Goal: Task Accomplishment & Management: Manage account settings

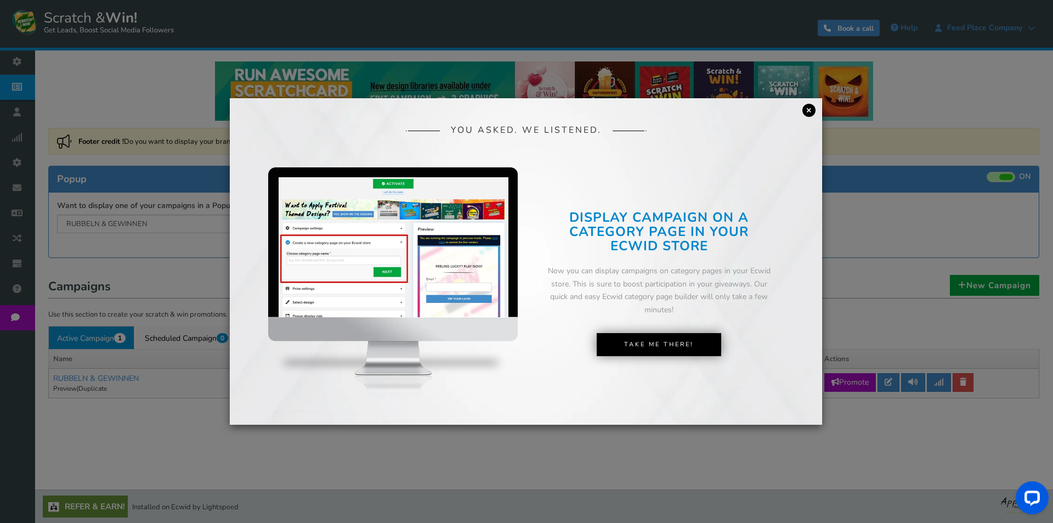
click at [808, 112] on link "×" at bounding box center [808, 110] width 13 height 13
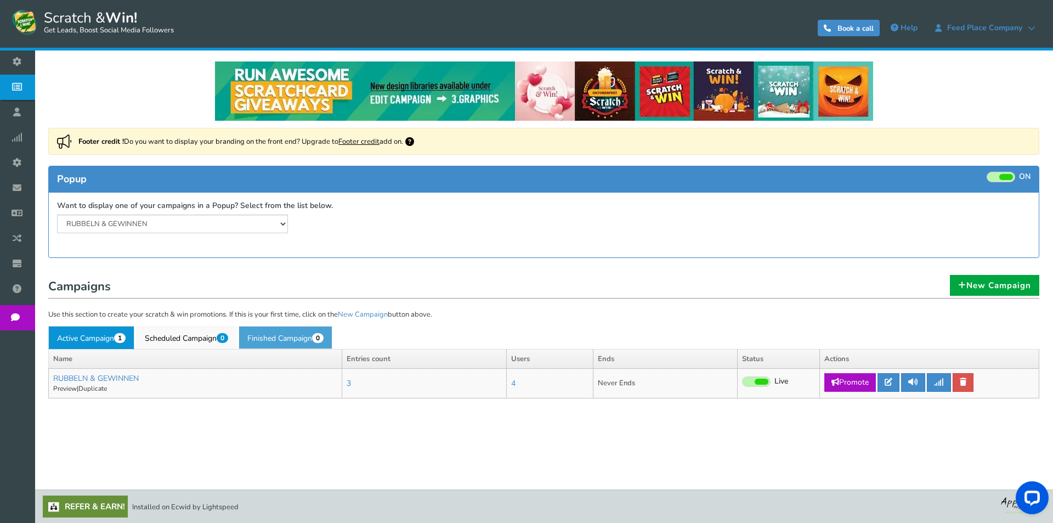
click at [280, 341] on link "Finished Campaign 0" at bounding box center [286, 337] width 94 height 23
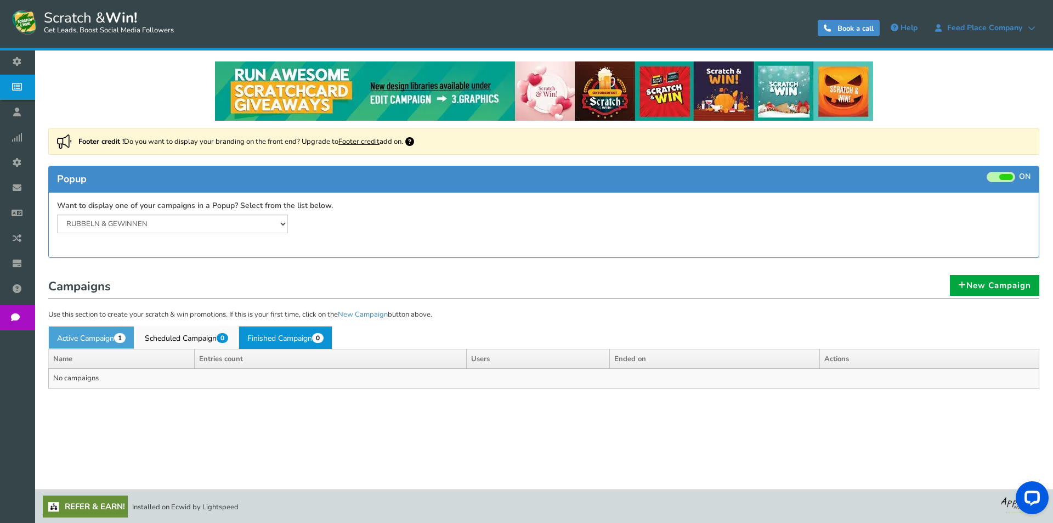
click at [94, 336] on link "Active Campaign 1" at bounding box center [91, 337] width 86 height 23
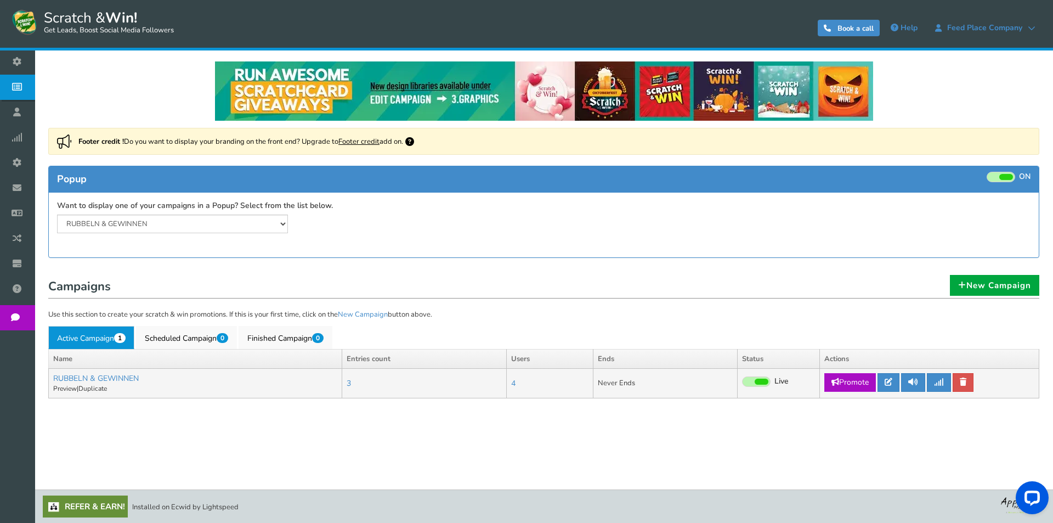
click at [865, 383] on link "Promote" at bounding box center [850, 382] width 52 height 19
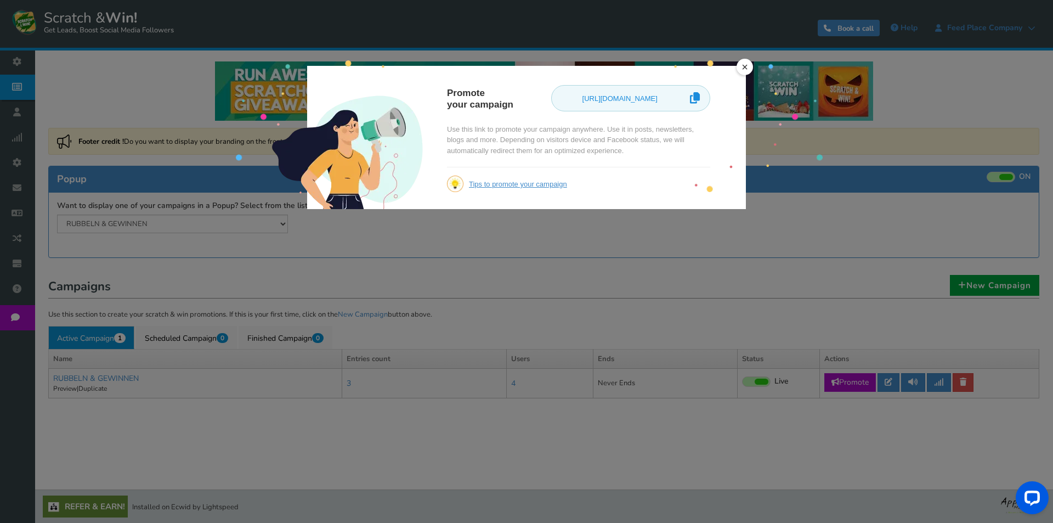
click at [746, 69] on link "×" at bounding box center [745, 67] width 16 height 16
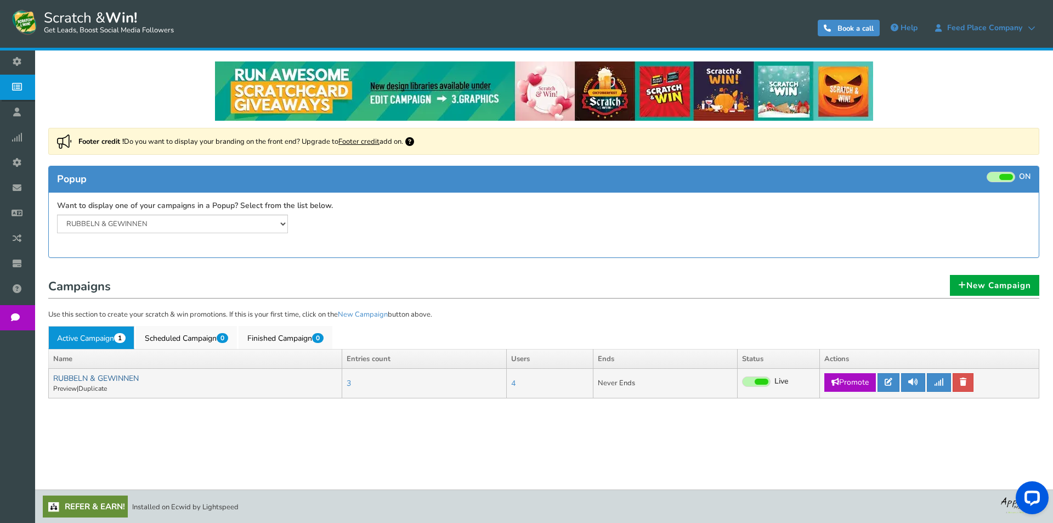
click at [89, 380] on link "RUBBELN & GEWINNEN" at bounding box center [96, 378] width 86 height 10
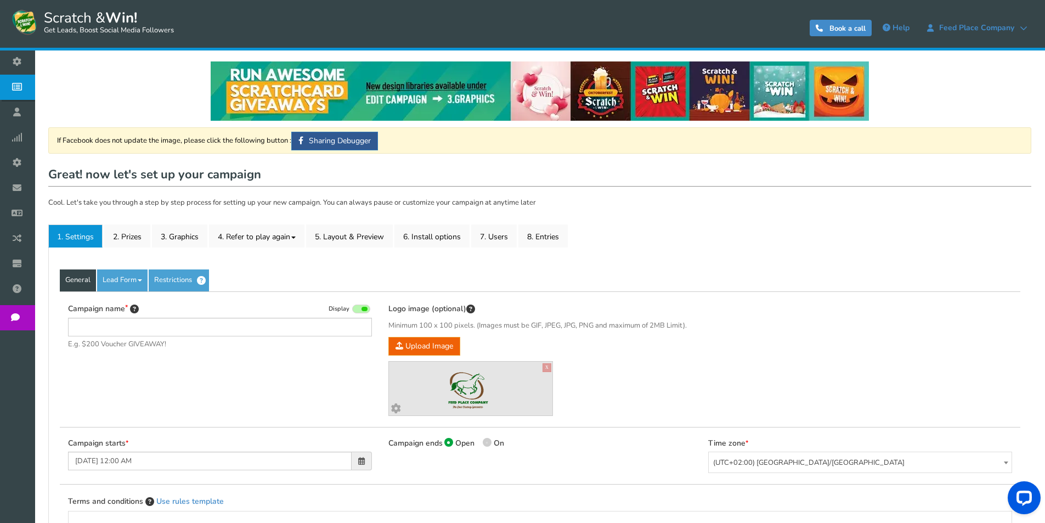
type input "RUBBELN & GEWINNEN"
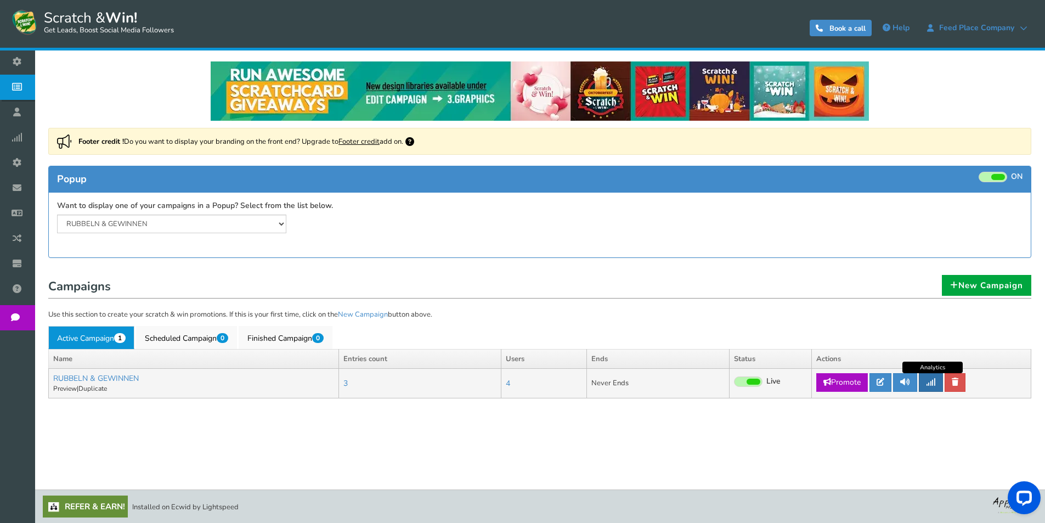
click at [936, 382] on icon at bounding box center [931, 382] width 10 height 8
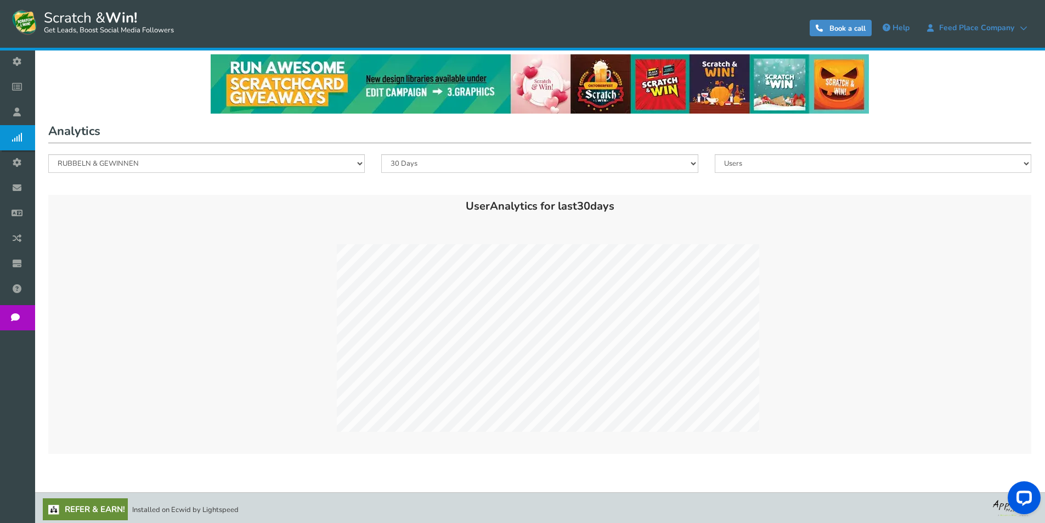
scroll to position [10, 0]
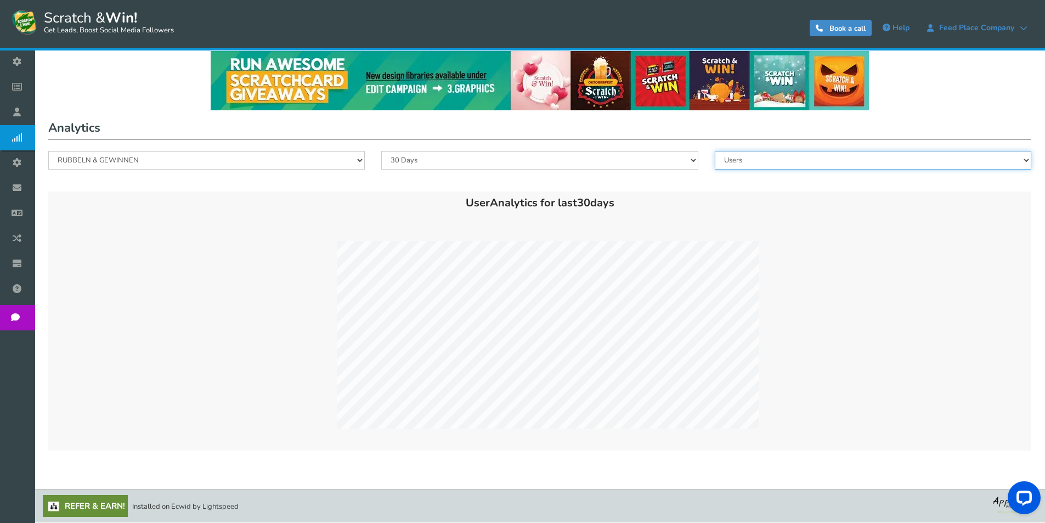
click at [736, 161] on select "Users Entries Referral Signups" at bounding box center [873, 160] width 316 height 19
click at [715, 151] on select "Users Entries Referral Signups" at bounding box center [873, 160] width 316 height 19
click at [800, 161] on select "Users Entries Referral Signups" at bounding box center [873, 160] width 316 height 19
click at [715, 151] on select "Users Entries Referral Signups" at bounding box center [873, 160] width 316 height 19
click at [755, 161] on select "Users Entries Referral Signups" at bounding box center [873, 160] width 316 height 19
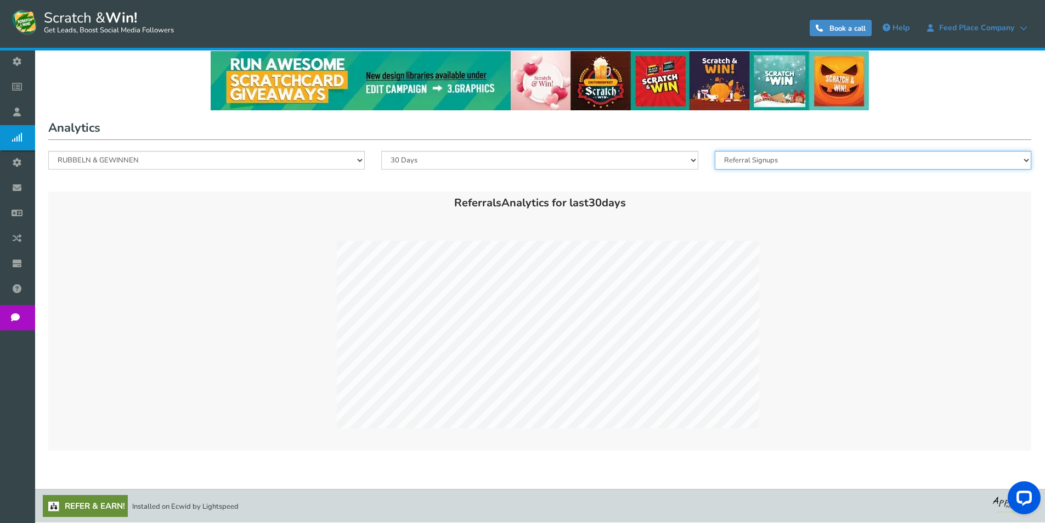
select select "Users"
click at [715, 151] on select "Users Entries Referral Signups" at bounding box center [873, 160] width 316 height 19
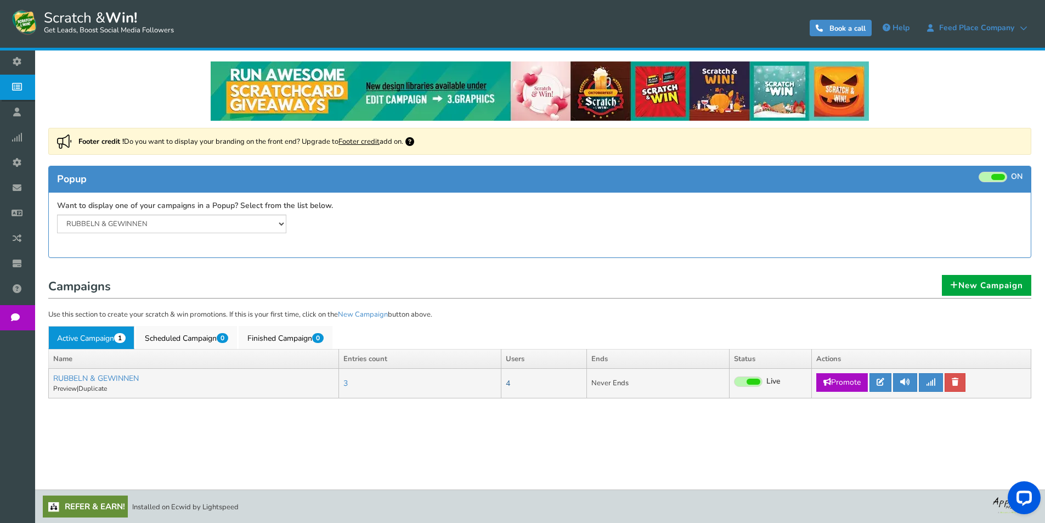
click at [510, 382] on link "4" at bounding box center [508, 383] width 4 height 10
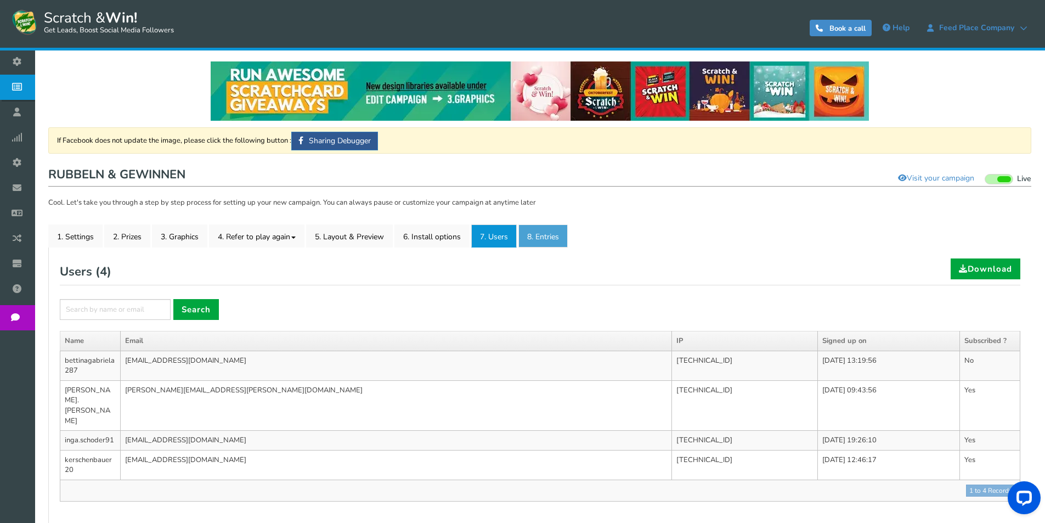
click at [542, 233] on link "8. Entries" at bounding box center [542, 235] width 49 height 23
